Goal: Information Seeking & Learning: Understand process/instructions

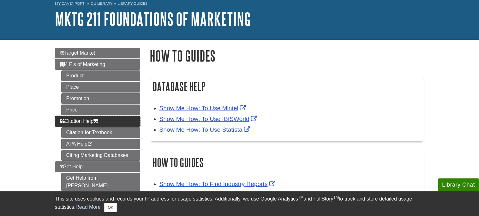
click at [103, 122] on link "Citation Help" at bounding box center [97, 121] width 85 height 11
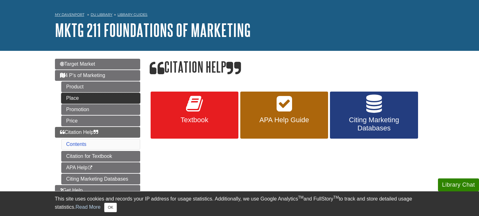
scroll to position [23, 0]
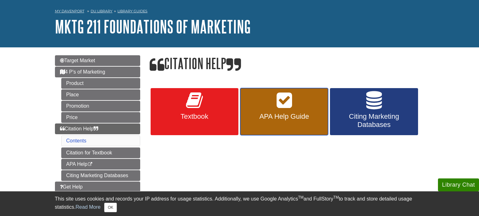
click at [263, 119] on span "APA Help Guide" at bounding box center [284, 116] width 78 height 8
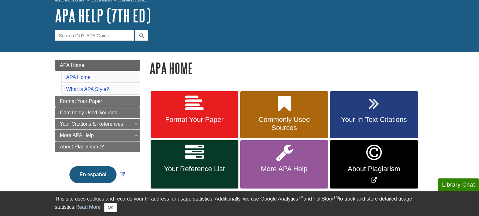
scroll to position [35, 0]
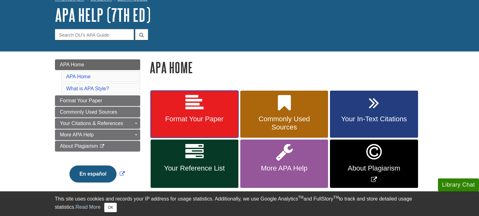
click at [217, 114] on link "Format Your Paper" at bounding box center [195, 114] width 88 height 47
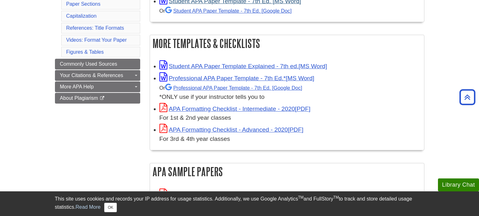
scroll to position [156, 0]
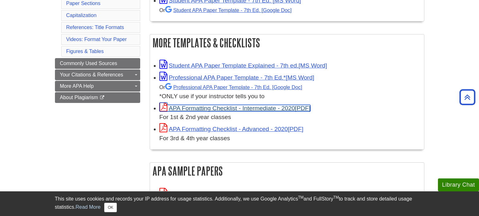
click at [221, 108] on link "APA Formatting Checklist - Intermediate - 2020" at bounding box center [235, 108] width 151 height 7
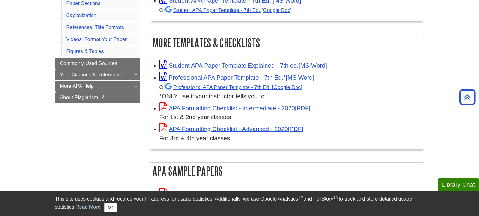
click at [239, 192] on div "This site uses cookies and records your IP address for usage statistics. Additi…" at bounding box center [240, 203] width 370 height 25
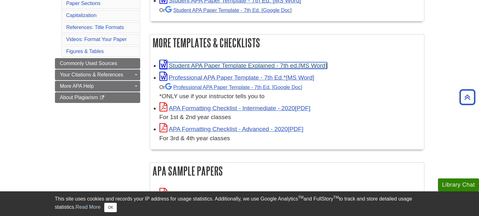
click at [212, 68] on link "Student APA Paper Template Explained - 7th ed." at bounding box center [244, 65] width 168 height 7
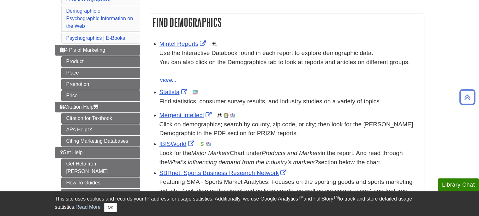
scroll to position [102, 0]
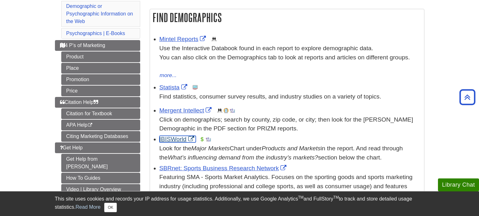
click at [182, 141] on link "IBISWorld" at bounding box center [178, 139] width 36 height 7
click at [186, 36] on link "Mintel Reports" at bounding box center [184, 39] width 48 height 7
click at [176, 84] on link "Statista" at bounding box center [174, 87] width 29 height 7
